Goal: Task Accomplishment & Management: Manage account settings

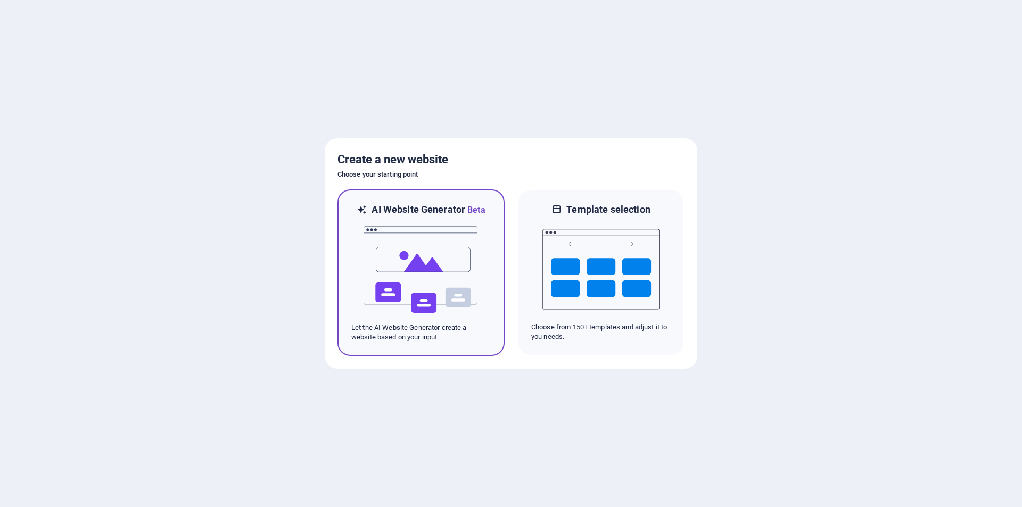
click at [405, 239] on img at bounding box center [420, 270] width 117 height 106
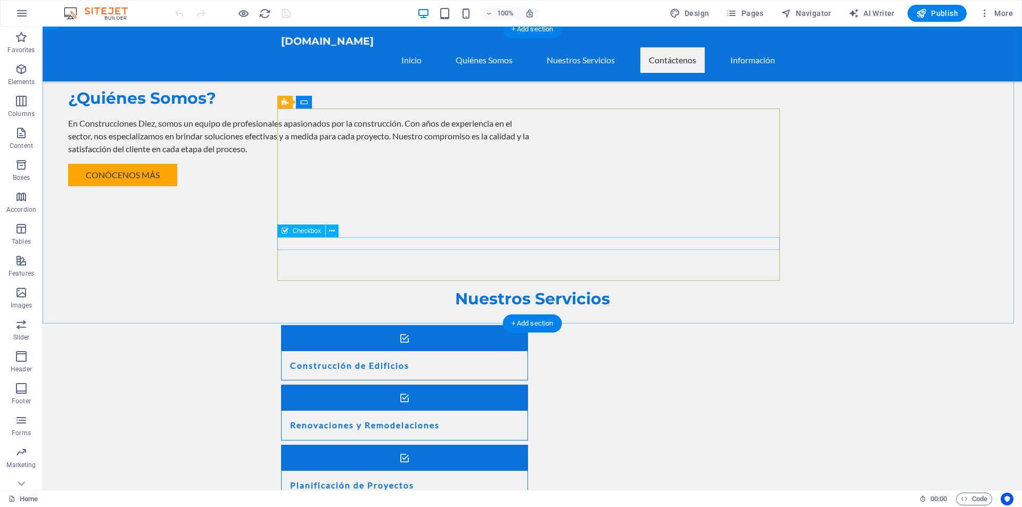
scroll to position [849, 0]
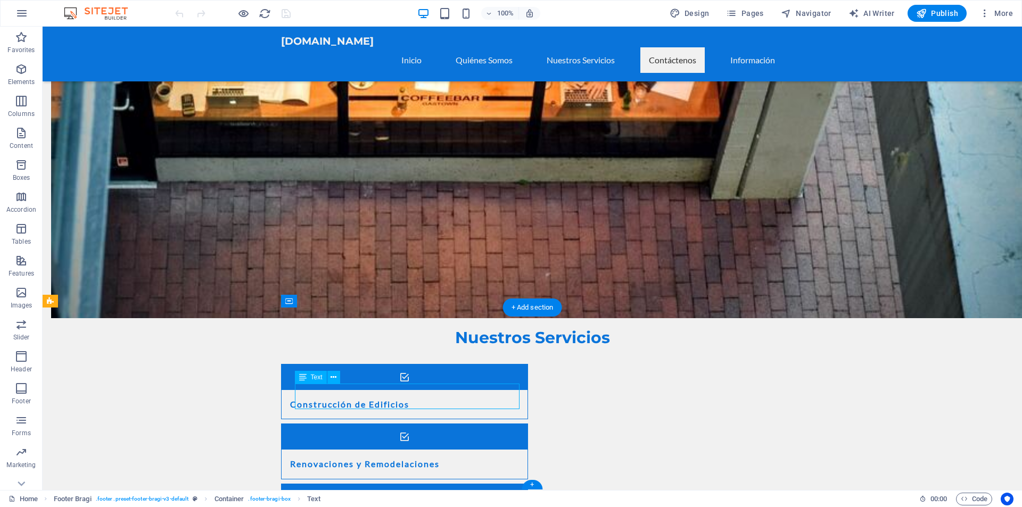
drag, startPoint x: 297, startPoint y: 390, endPoint x: 353, endPoint y: 403, distance: 57.4
click at [306, 377] on icon at bounding box center [302, 377] width 7 height 13
drag, startPoint x: 308, startPoint y: 394, endPoint x: 315, endPoint y: 390, distance: 8.6
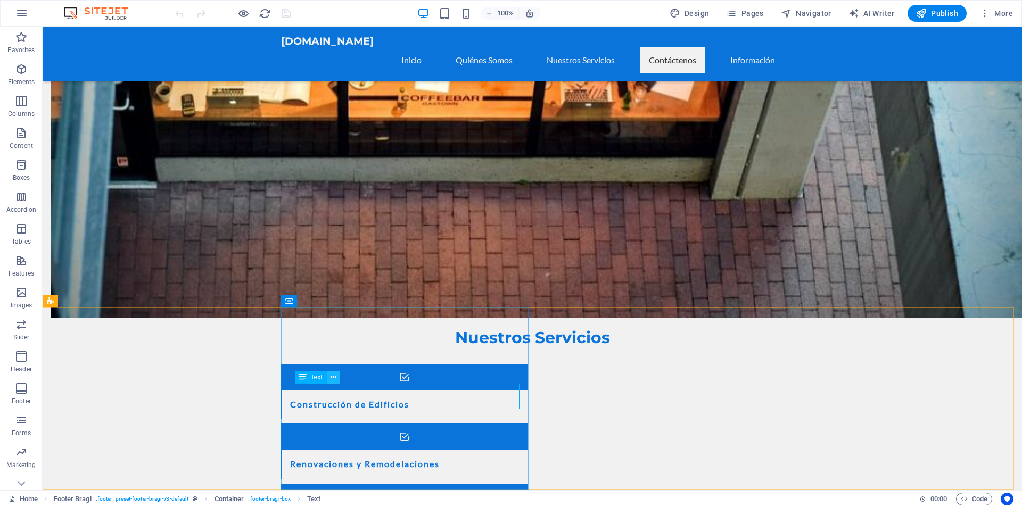
click at [332, 378] on icon at bounding box center [333, 377] width 6 height 11
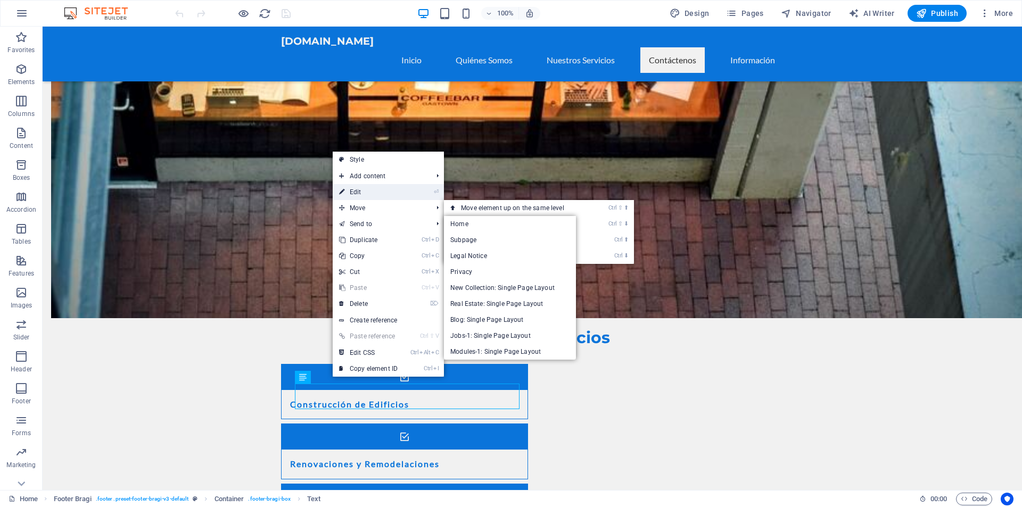
click at [374, 192] on link "⏎ Edit" at bounding box center [368, 192] width 71 height 16
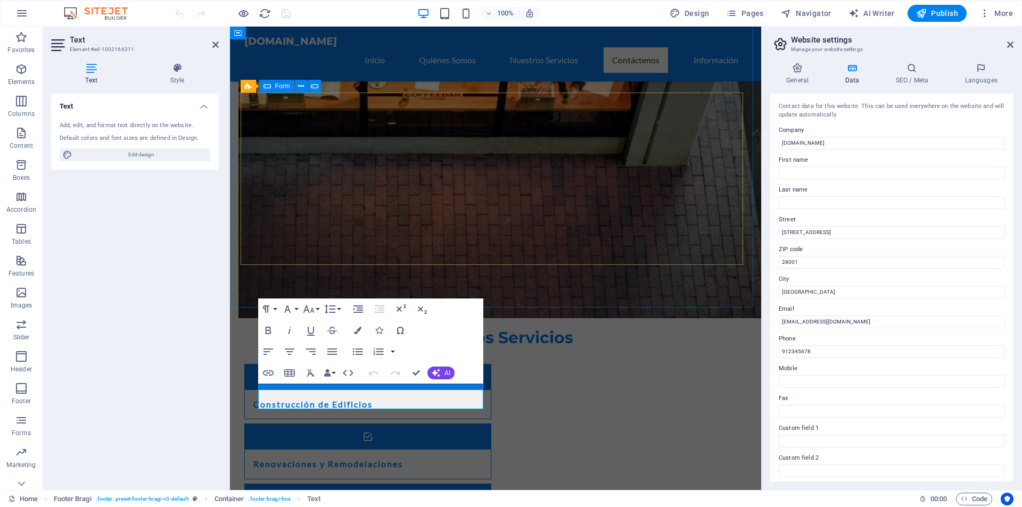
drag, startPoint x: 1059, startPoint y: 261, endPoint x: 1008, endPoint y: 261, distance: 50.6
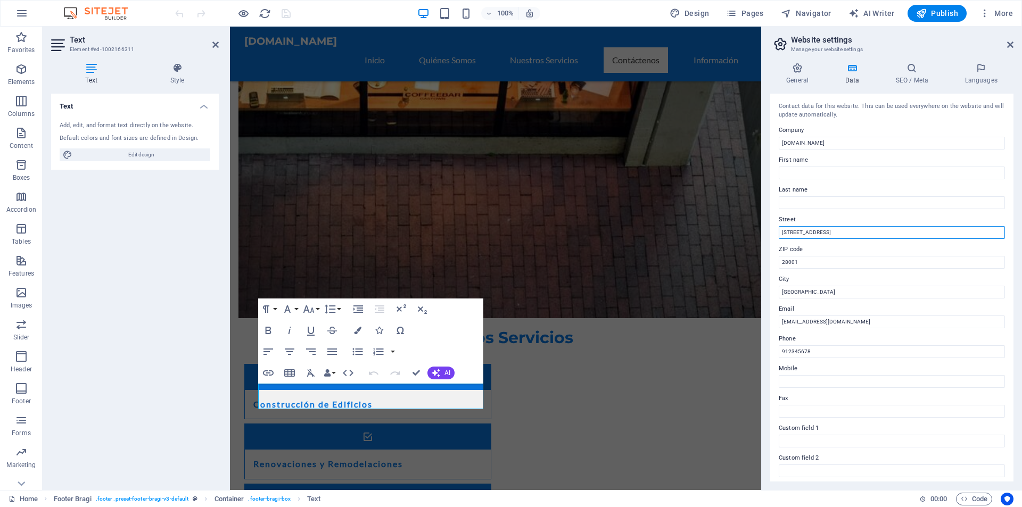
click at [799, 230] on input "Calle Falsa 123" at bounding box center [891, 232] width 226 height 13
click at [797, 231] on input "Calle Falsa 123" at bounding box center [891, 232] width 226 height 13
drag, startPoint x: 826, startPoint y: 232, endPoint x: 804, endPoint y: 229, distance: 22.5
click at [804, 229] on input "Calle Falsa 123" at bounding box center [891, 232] width 226 height 13
type input "Calle"
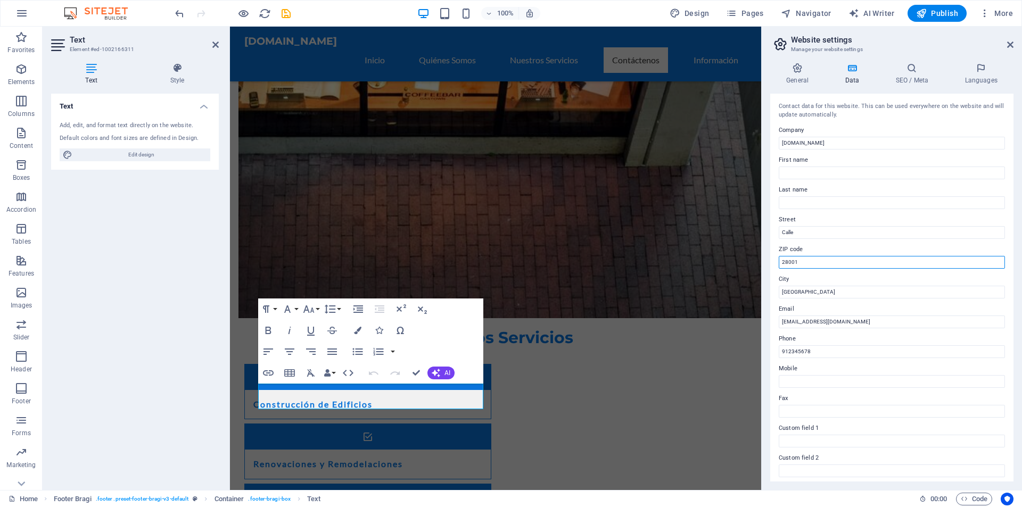
drag, startPoint x: 808, startPoint y: 264, endPoint x: 796, endPoint y: 266, distance: 12.3
click at [797, 265] on input "28001" at bounding box center [891, 262] width 226 height 13
type input "2"
click at [800, 284] on label "City" at bounding box center [891, 279] width 226 height 13
click at [800, 286] on input "Madrid" at bounding box center [891, 292] width 226 height 13
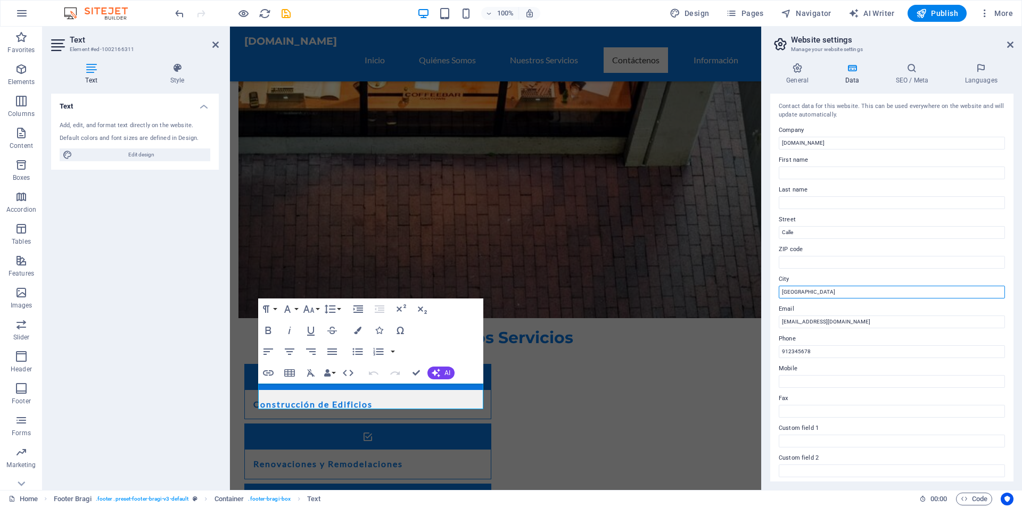
click at [806, 291] on input "Madrid" at bounding box center [891, 292] width 226 height 13
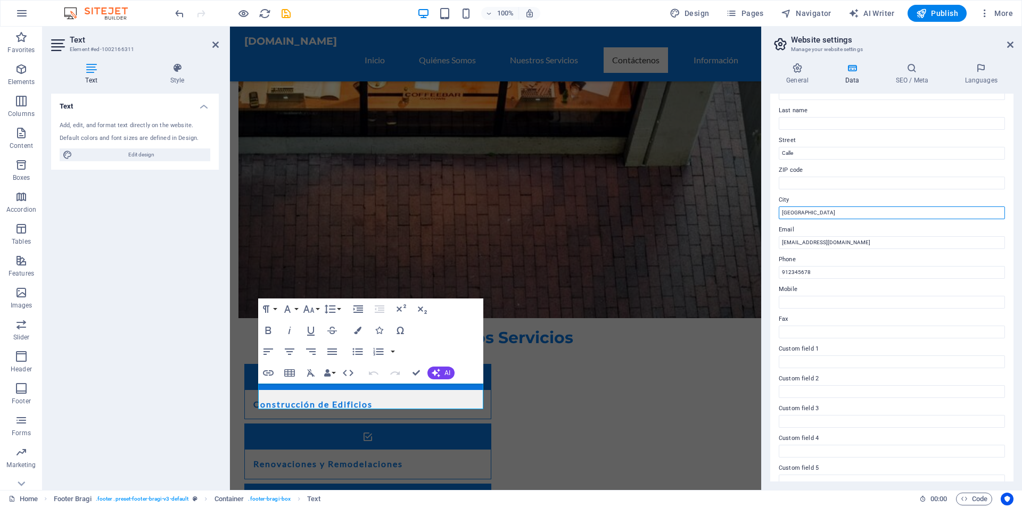
scroll to position [123, 0]
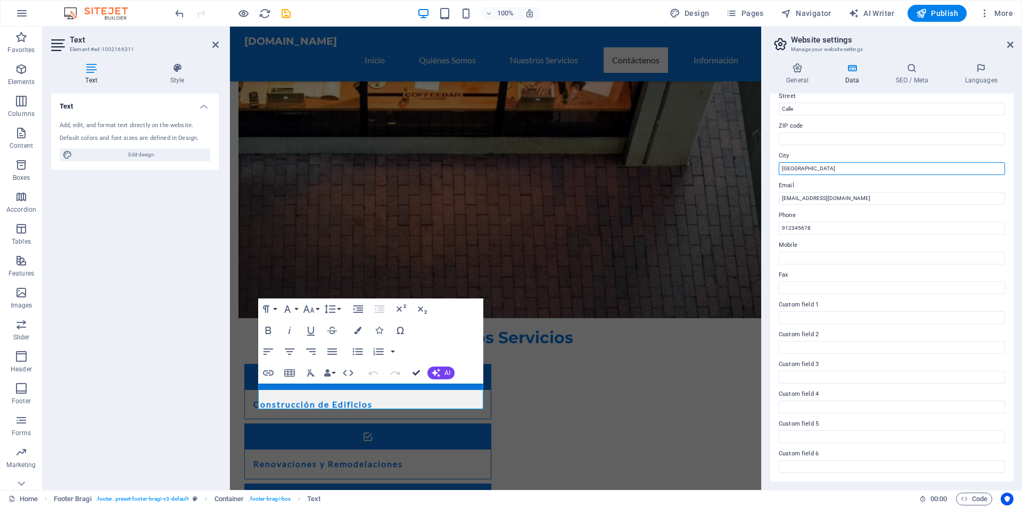
drag, startPoint x: 416, startPoint y: 370, endPoint x: 372, endPoint y: 343, distance: 50.7
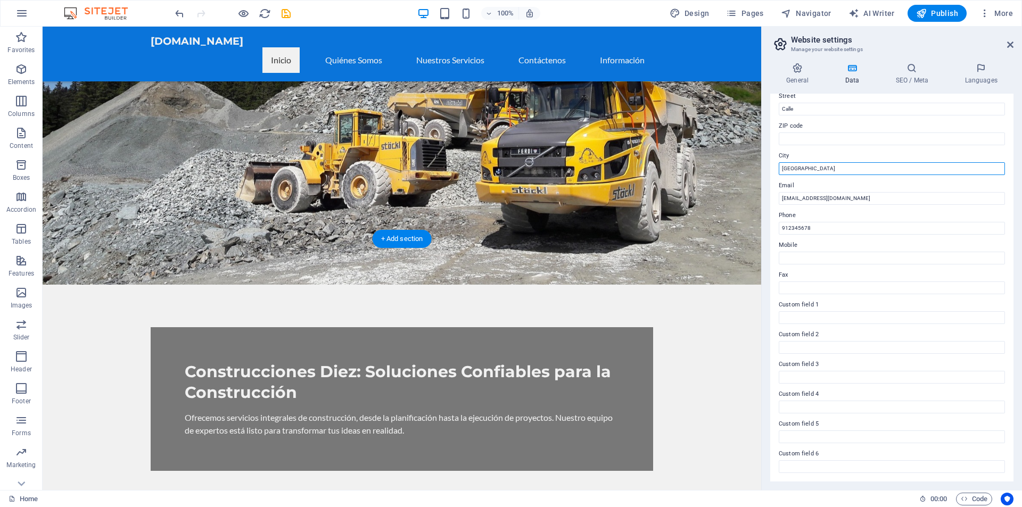
scroll to position [51, 0]
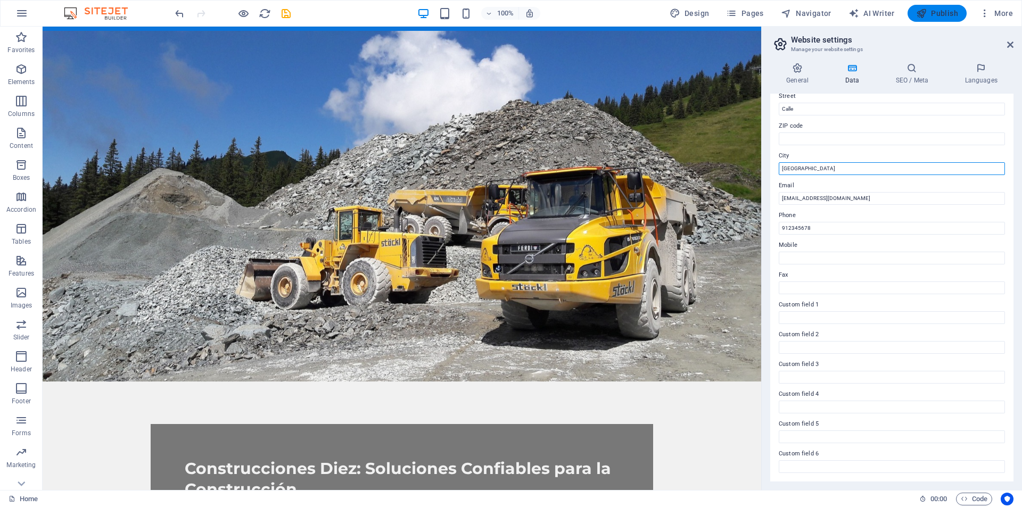
type input "PERU"
click at [924, 8] on icon "button" at bounding box center [921, 13] width 11 height 11
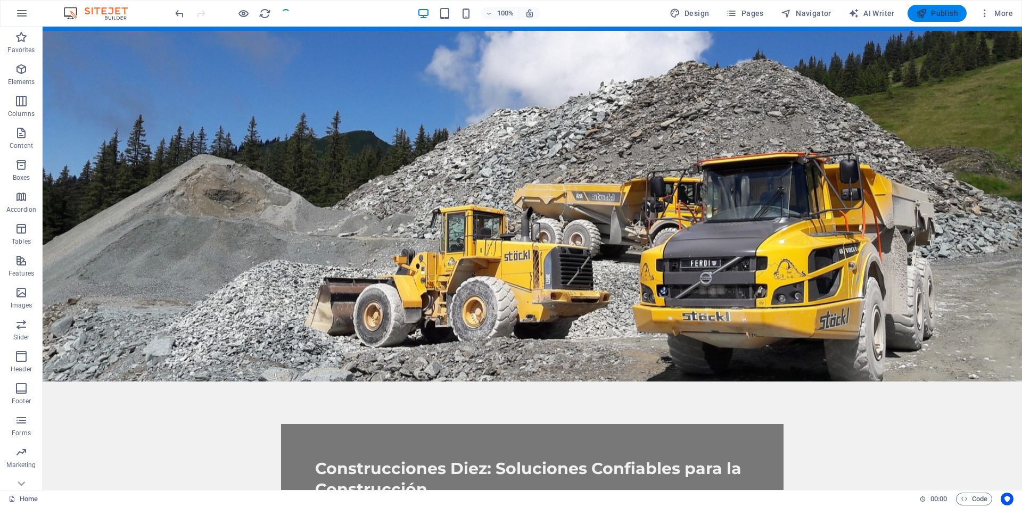
checkbox input "false"
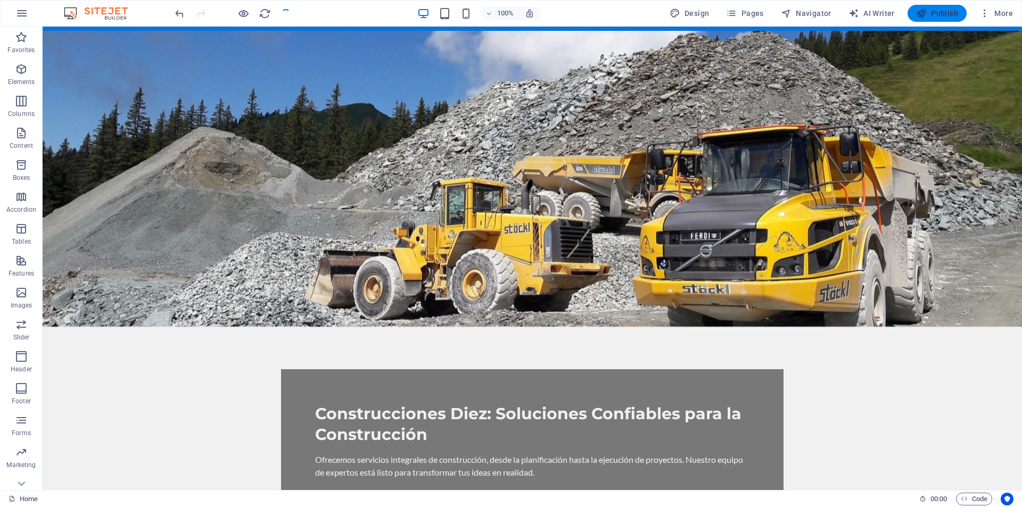
click at [935, 19] on button "Publish" at bounding box center [936, 13] width 59 height 17
